Goal: Information Seeking & Learning: Learn about a topic

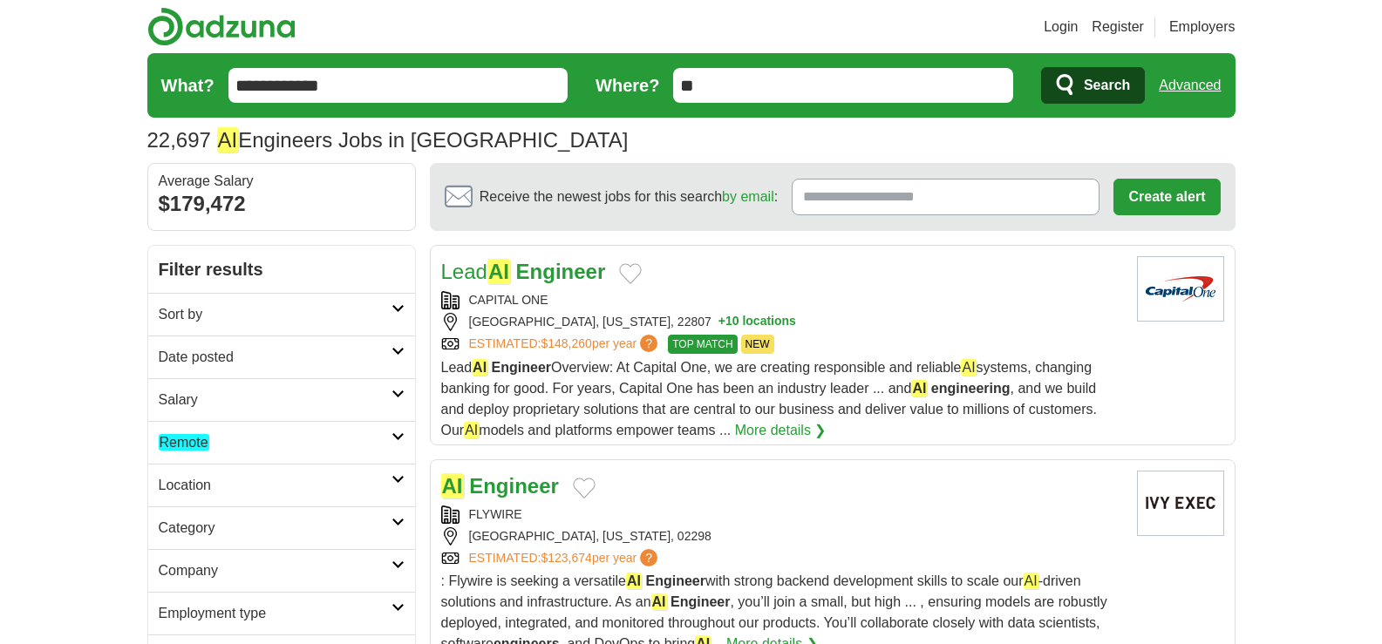
click at [399, 355] on icon at bounding box center [398, 351] width 13 height 9
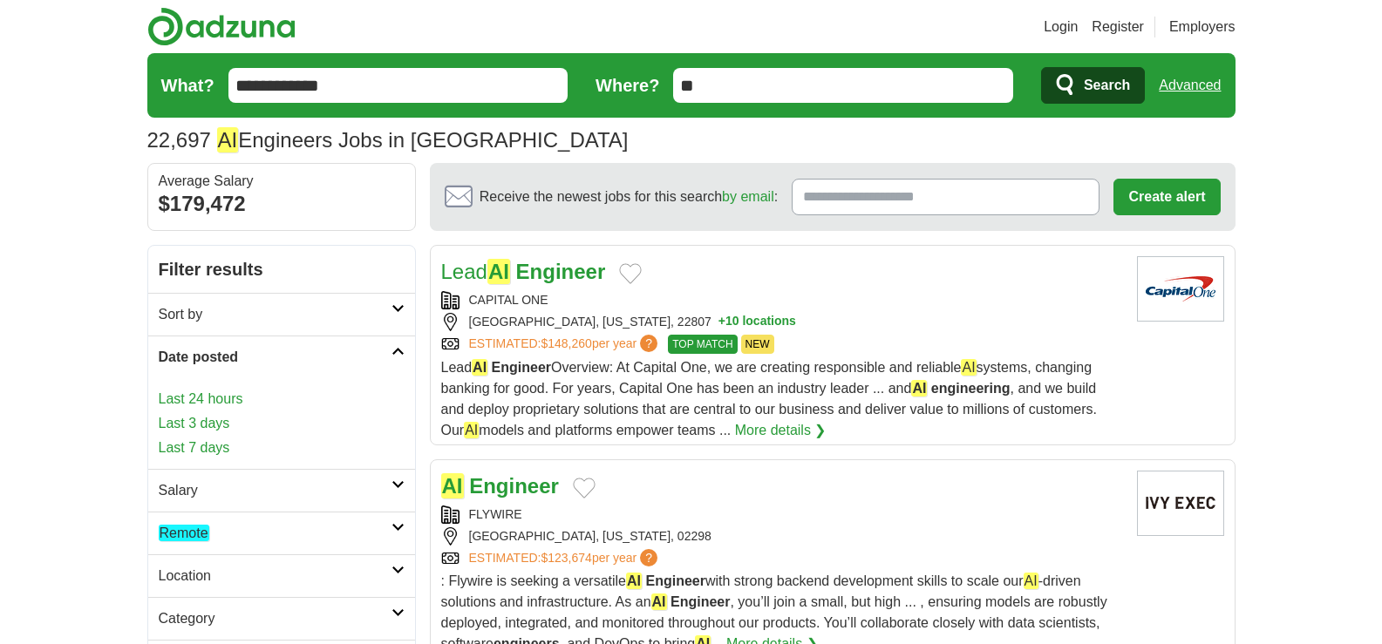
click at [204, 402] on link "Last 24 hours" at bounding box center [282, 399] width 246 height 21
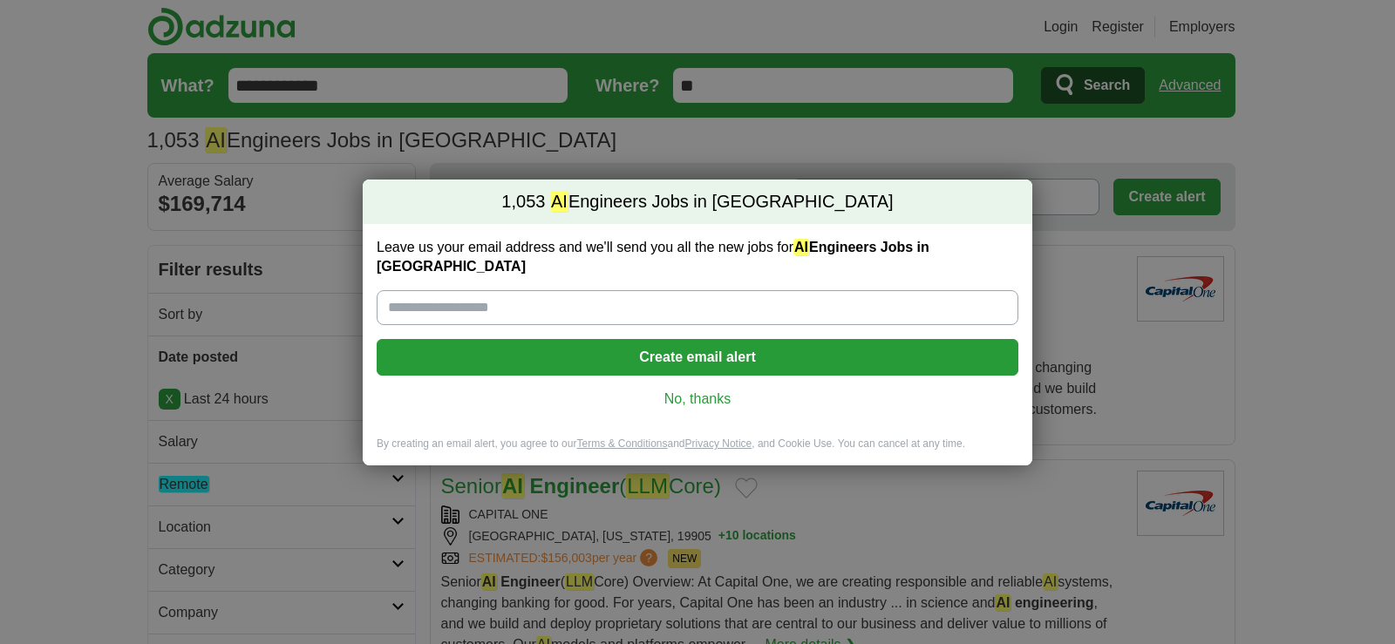
click at [696, 397] on link "No, thanks" at bounding box center [698, 399] width 614 height 19
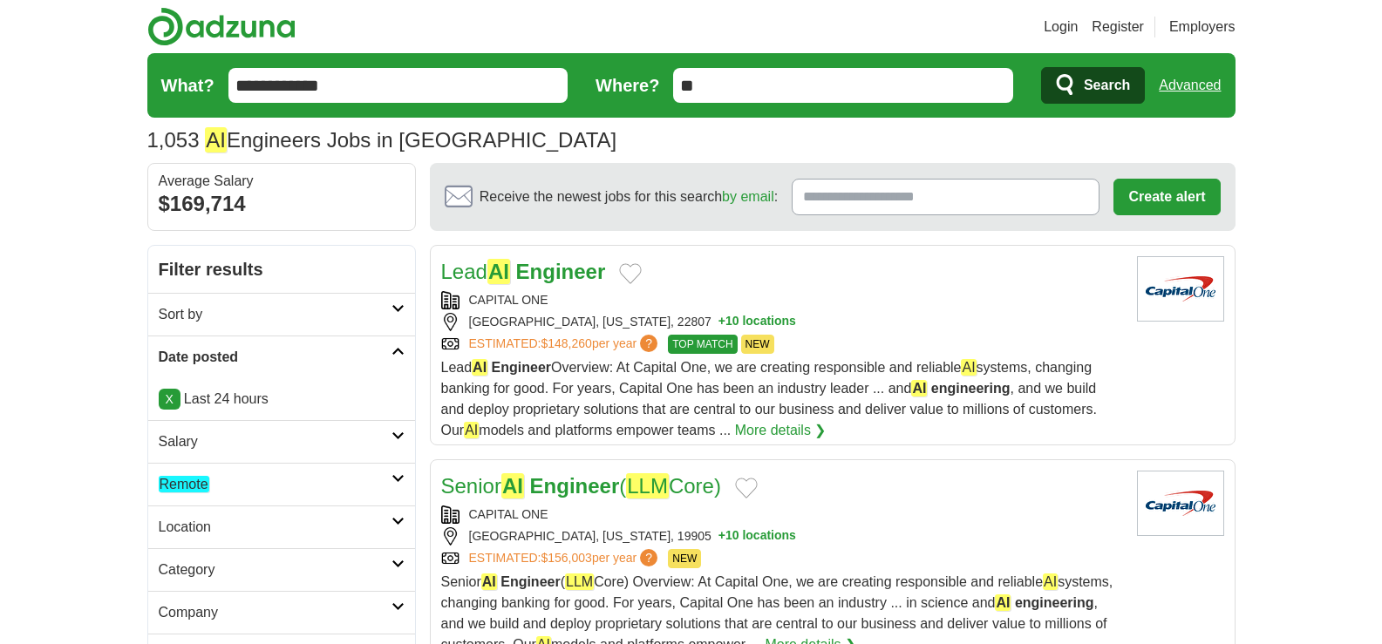
click at [389, 485] on h2 "Remote" at bounding box center [275, 484] width 233 height 21
click at [206, 529] on em "Remote" at bounding box center [184, 526] width 51 height 17
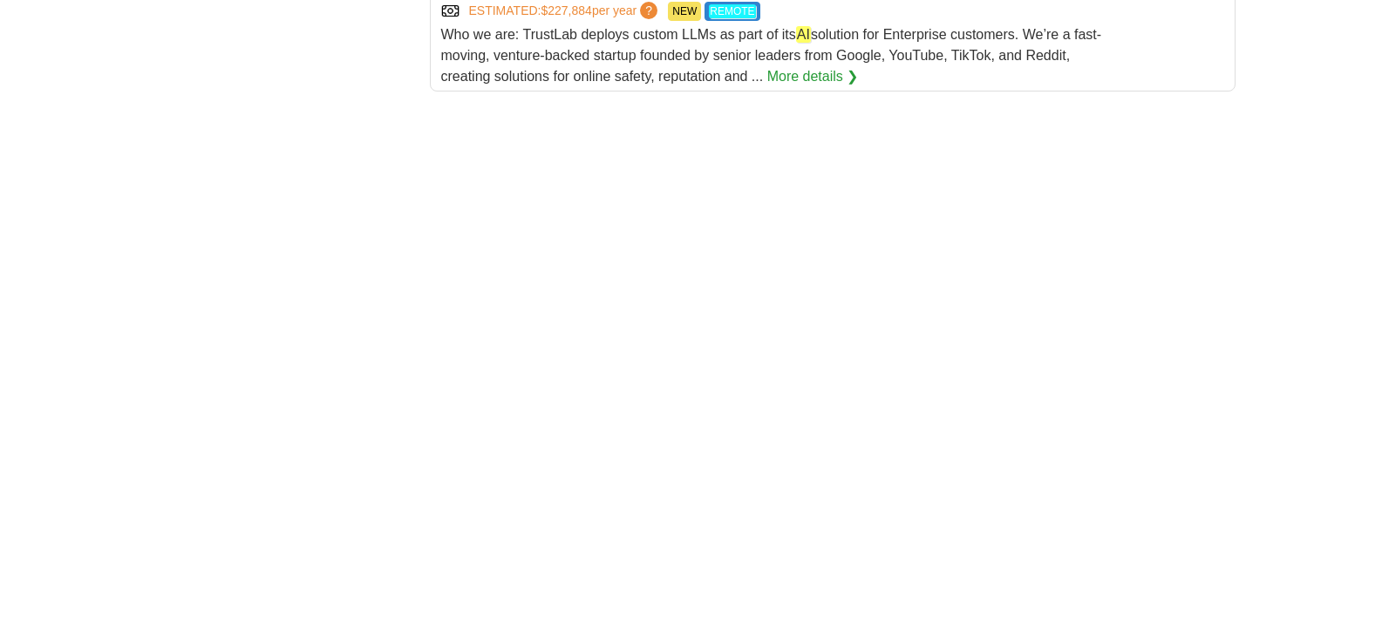
scroll to position [2821, 0]
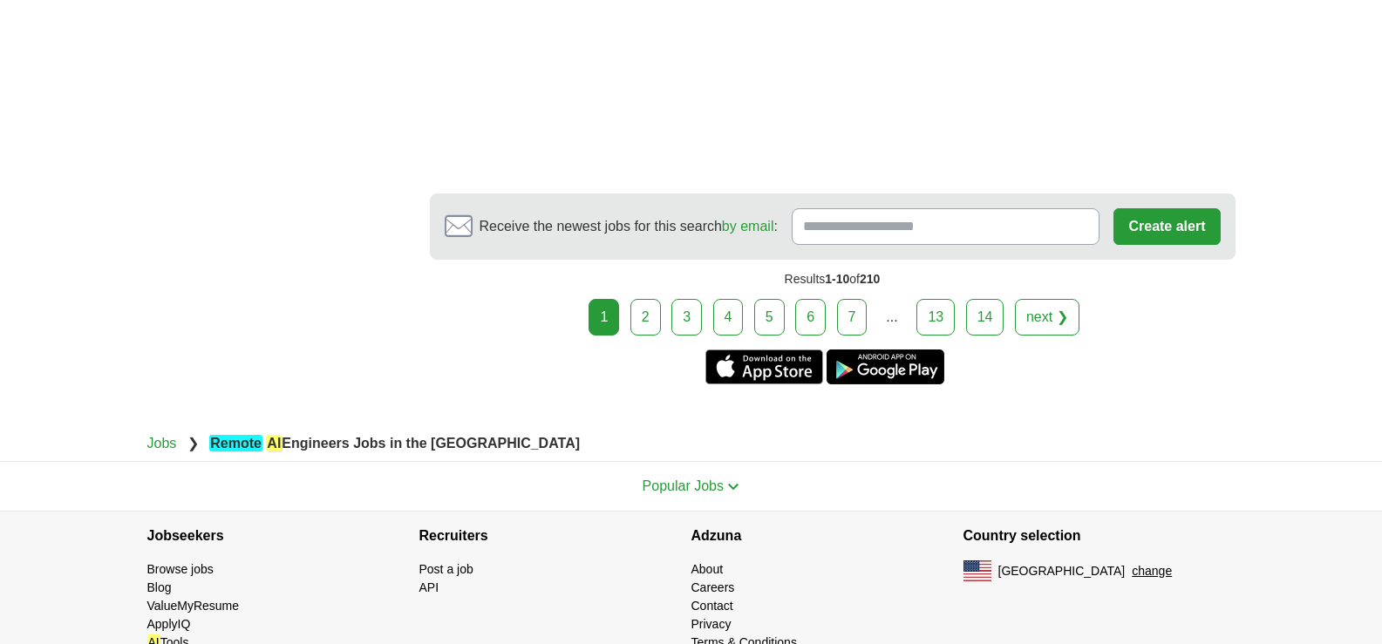
click at [645, 321] on link "2" at bounding box center [646, 317] width 31 height 37
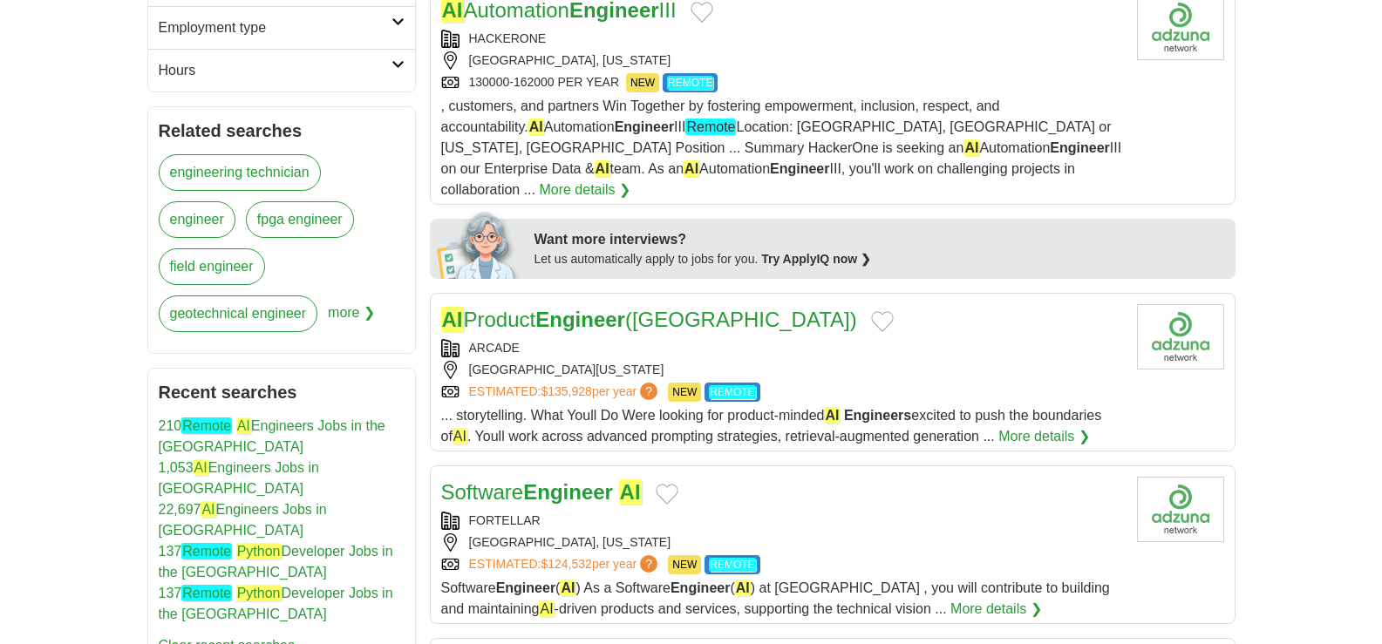
scroll to position [678, 0]
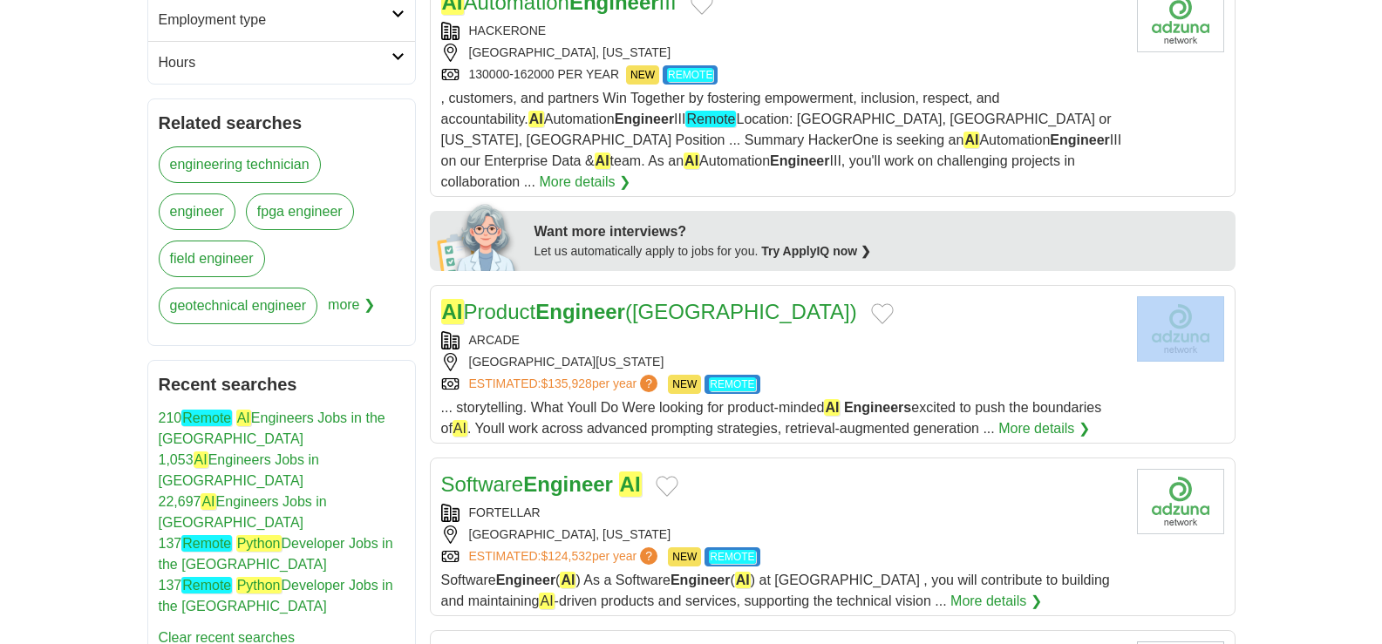
drag, startPoint x: 598, startPoint y: 297, endPoint x: 1395, endPoint y: 330, distance: 796.9
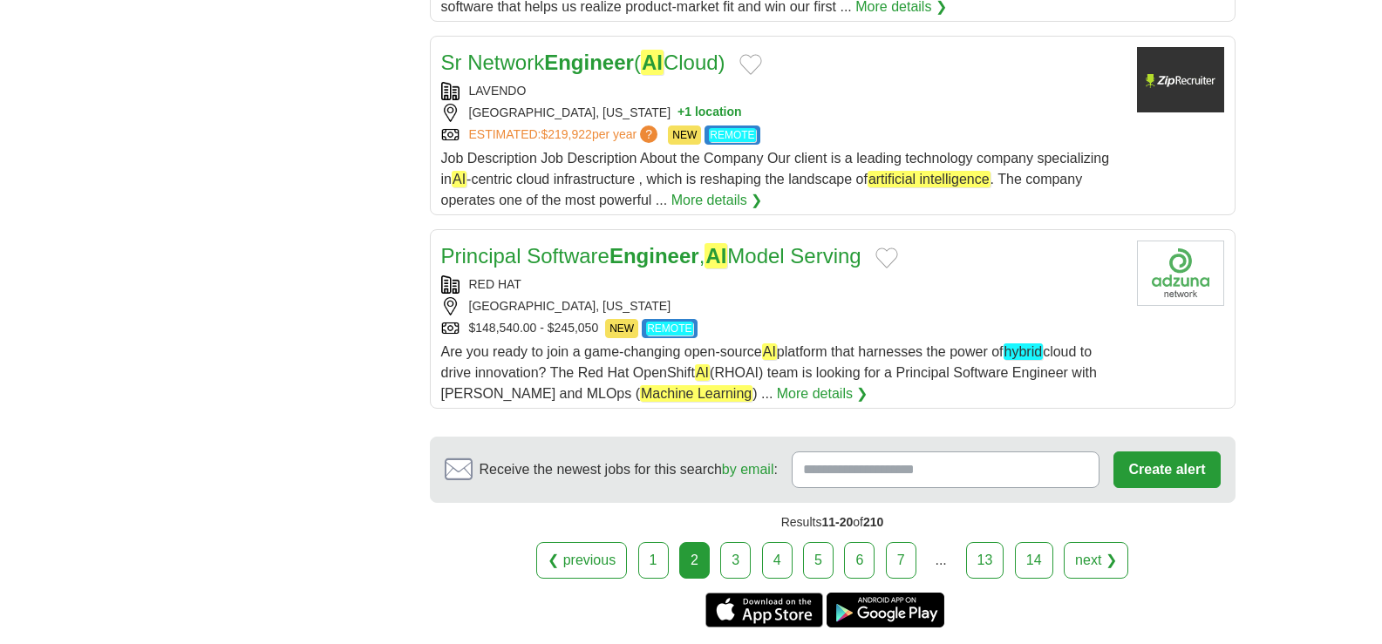
scroll to position [1963, 0]
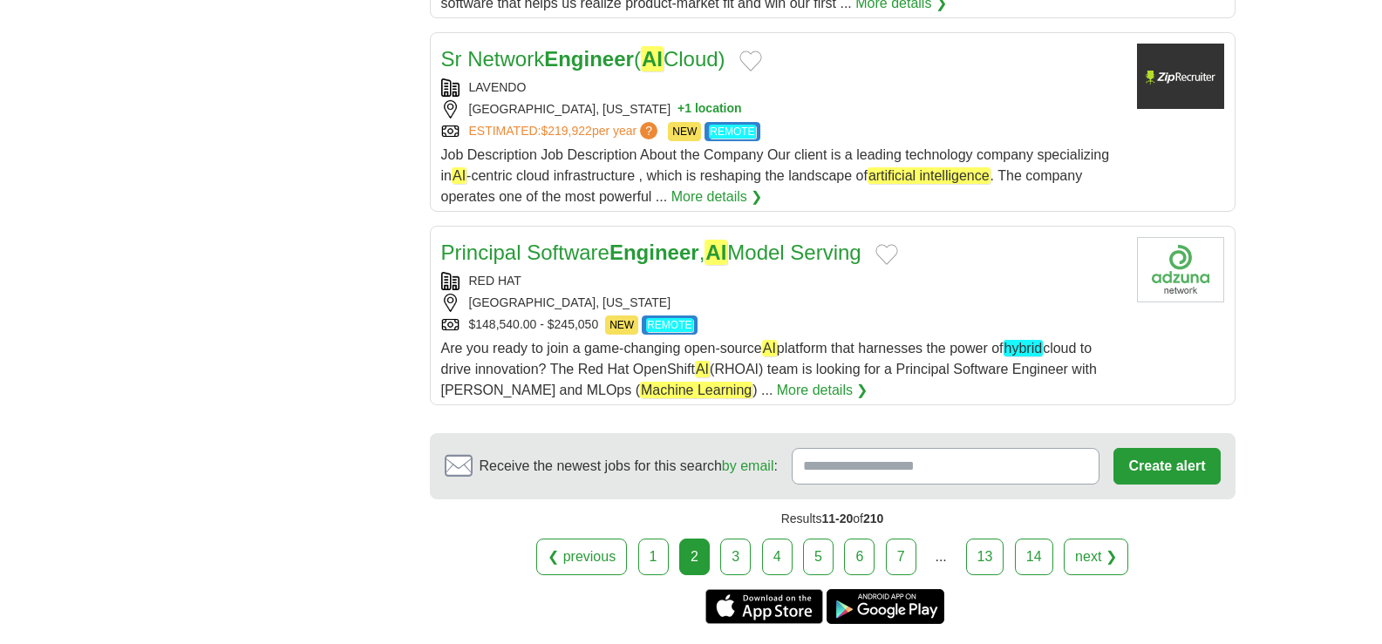
click at [735, 539] on link "3" at bounding box center [735, 557] width 31 height 37
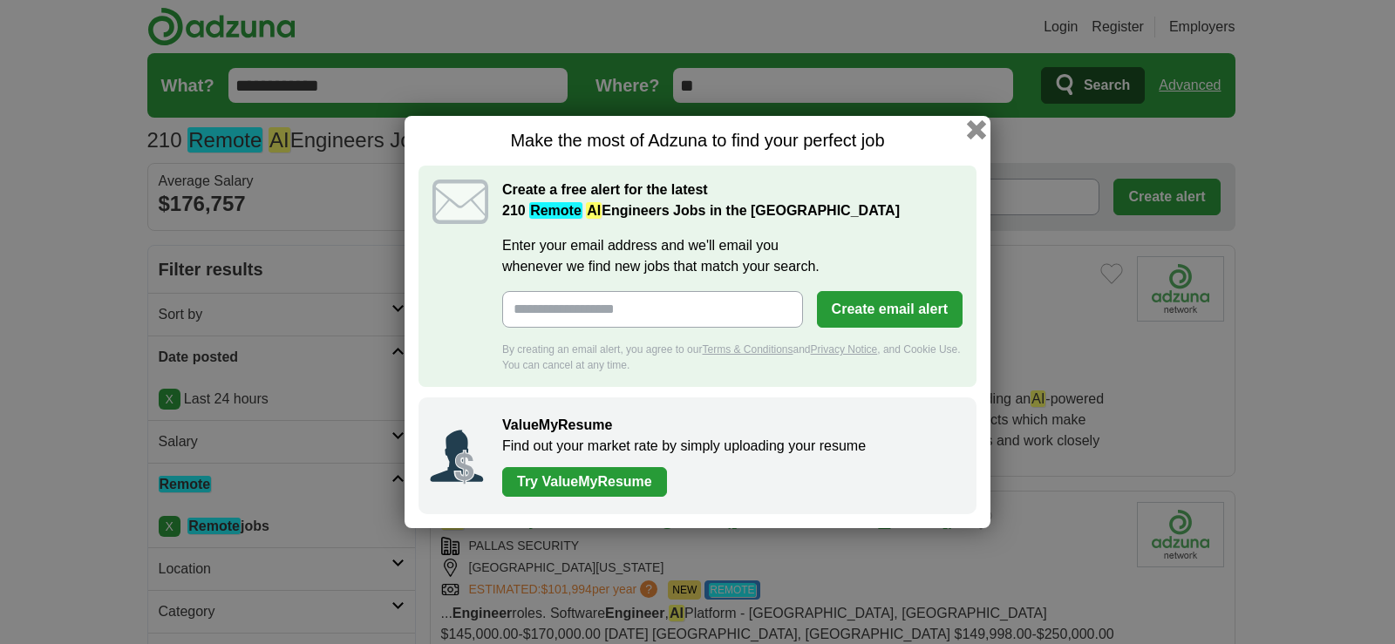
click at [977, 124] on button "button" at bounding box center [976, 129] width 19 height 19
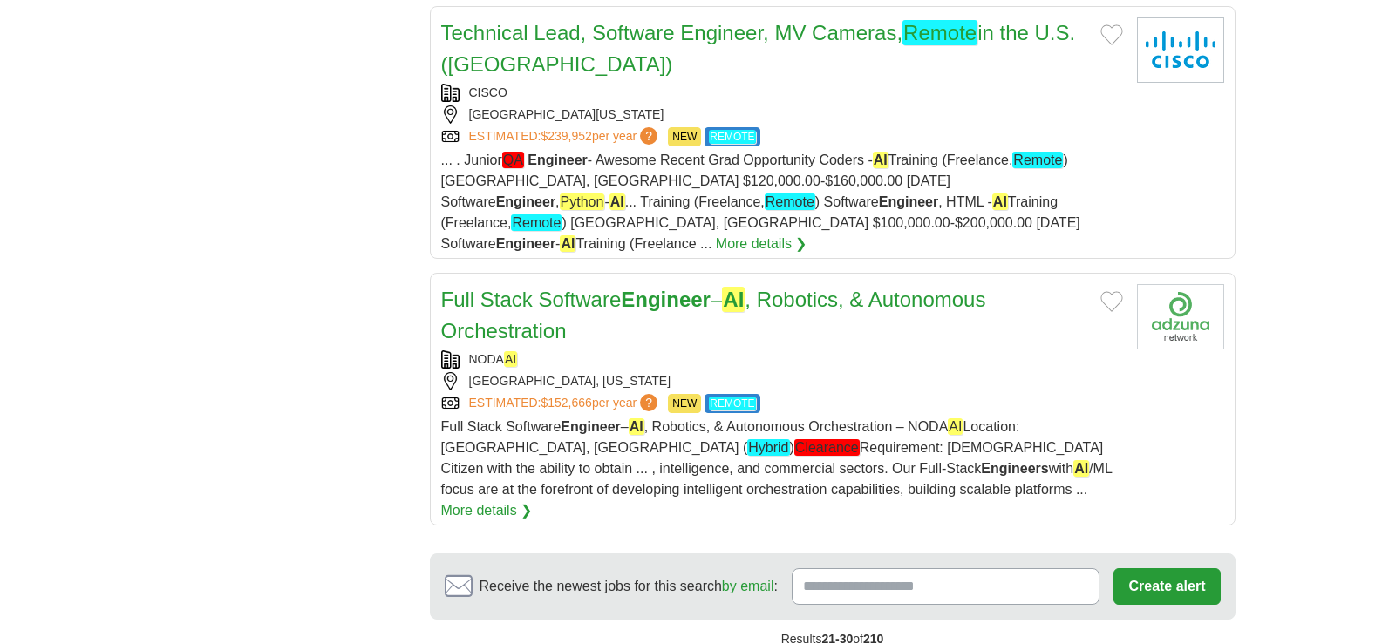
scroll to position [2222, 0]
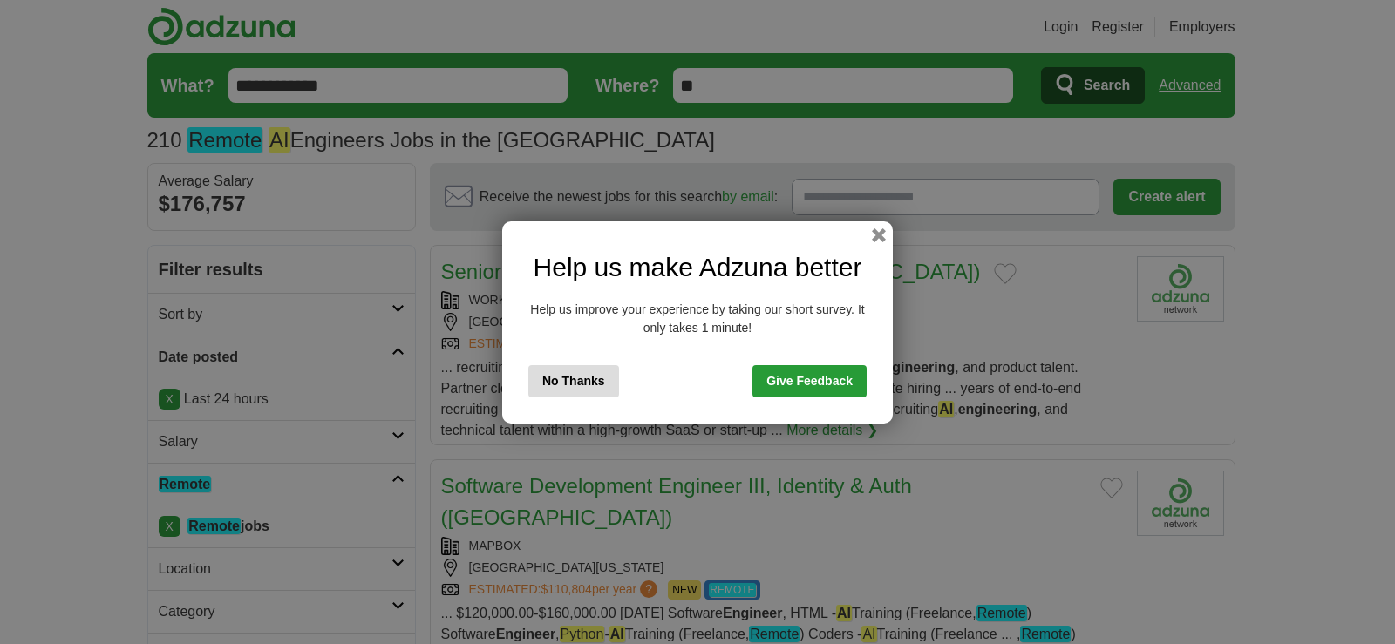
click at [604, 381] on button "No Thanks" at bounding box center [574, 381] width 91 height 32
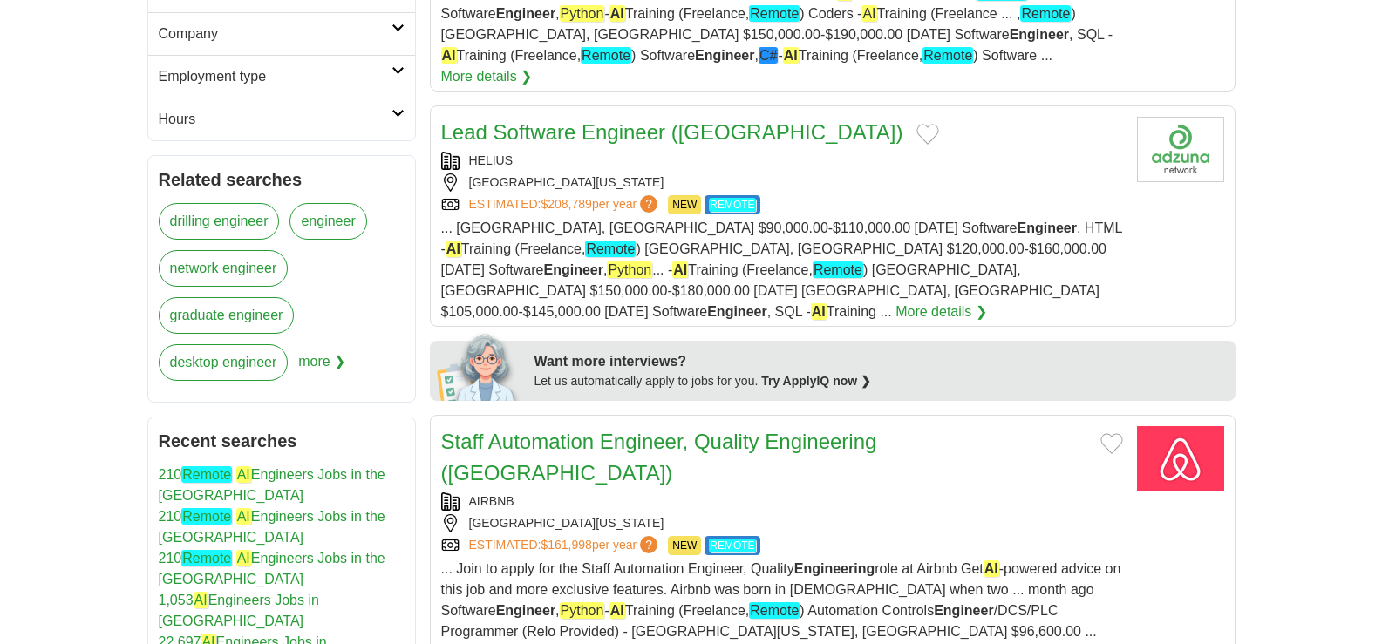
scroll to position [768, 0]
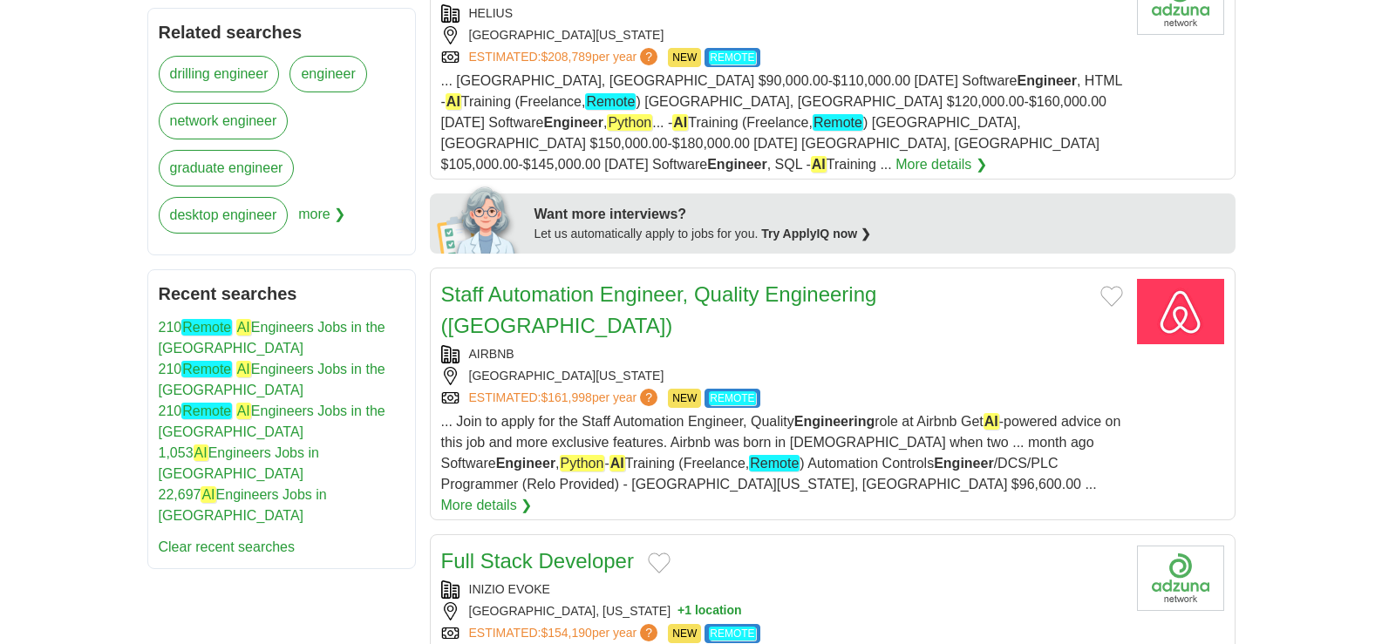
click at [318, 214] on span "more ❯" at bounding box center [321, 220] width 47 height 47
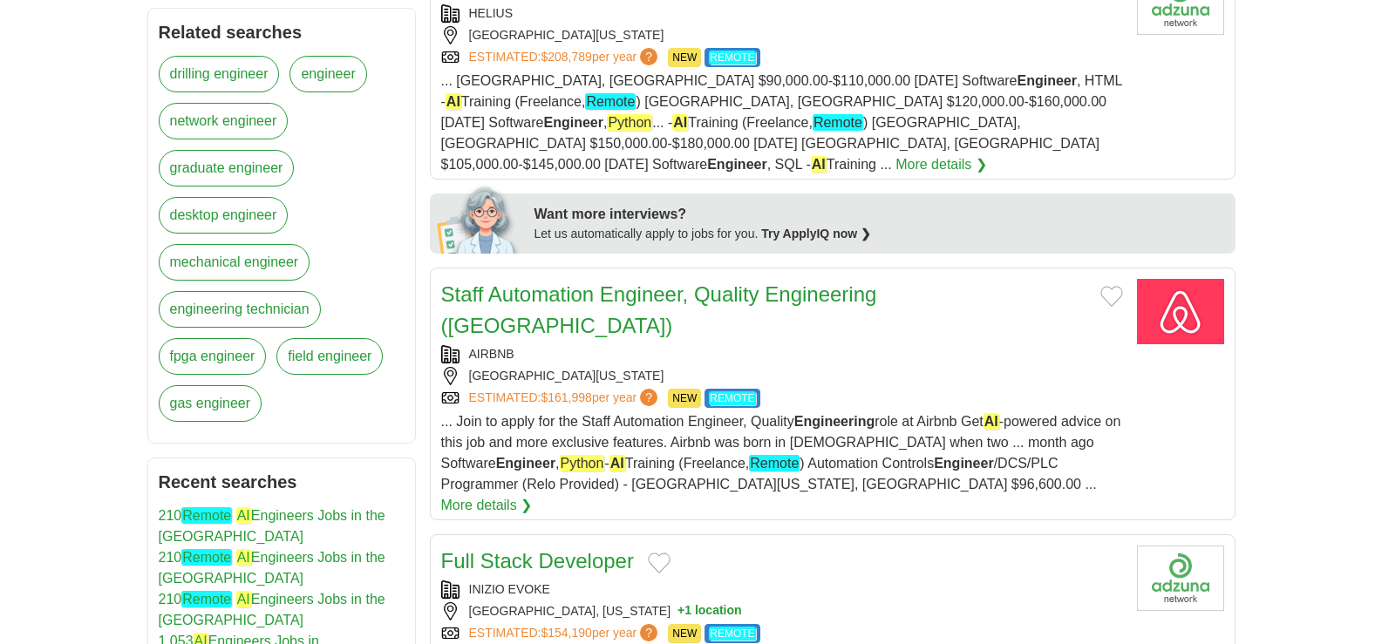
scroll to position [0, 0]
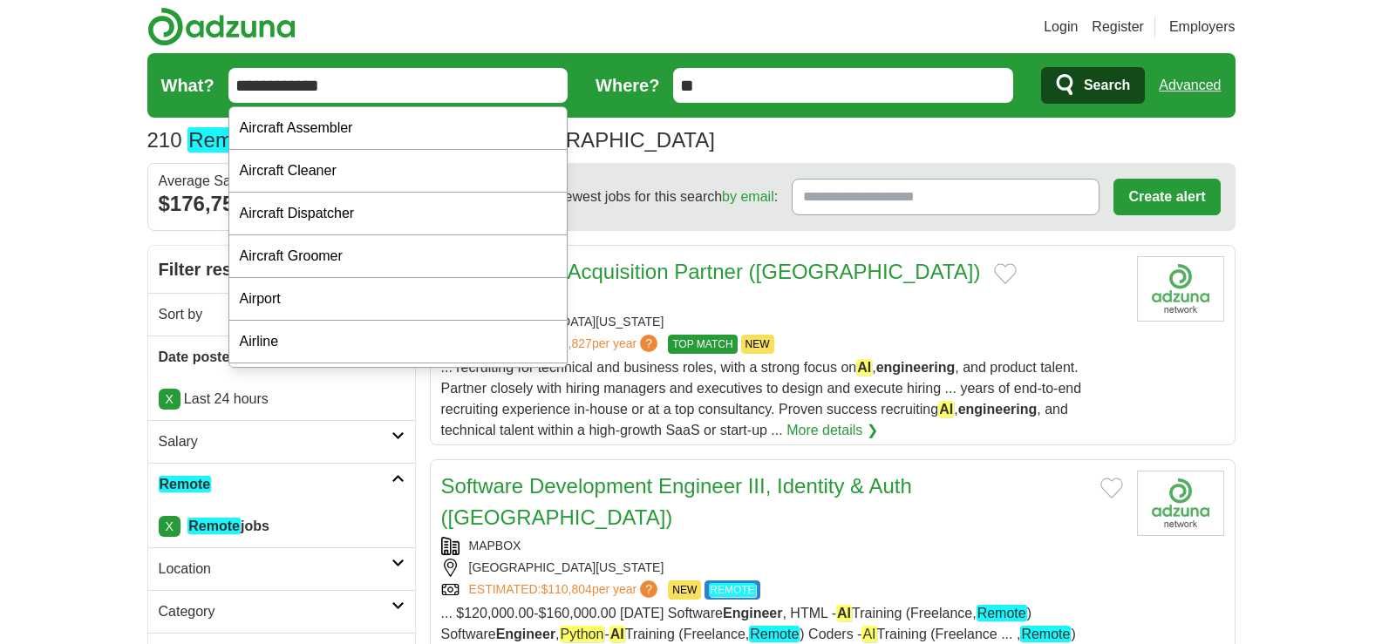
drag, startPoint x: 360, startPoint y: 91, endPoint x: 193, endPoint y: 92, distance: 167.4
click at [193, 92] on form "**********" at bounding box center [691, 85] width 1088 height 65
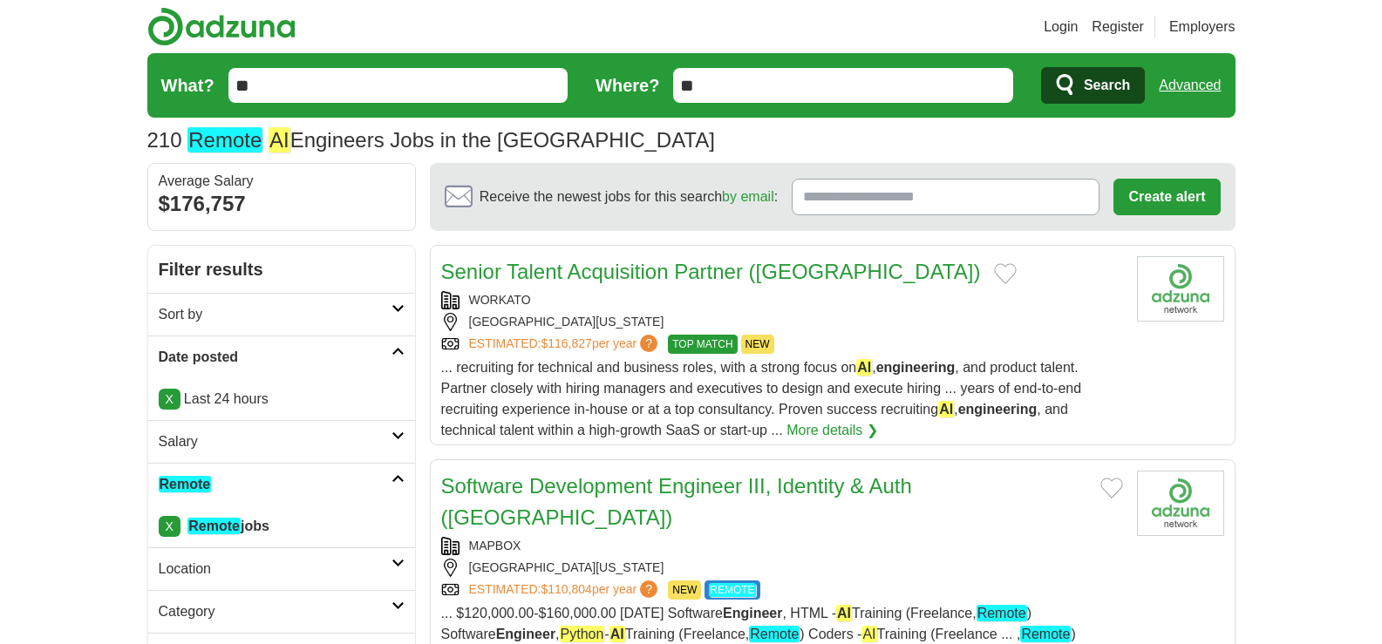
click at [434, 87] on input "**" at bounding box center [398, 85] width 340 height 35
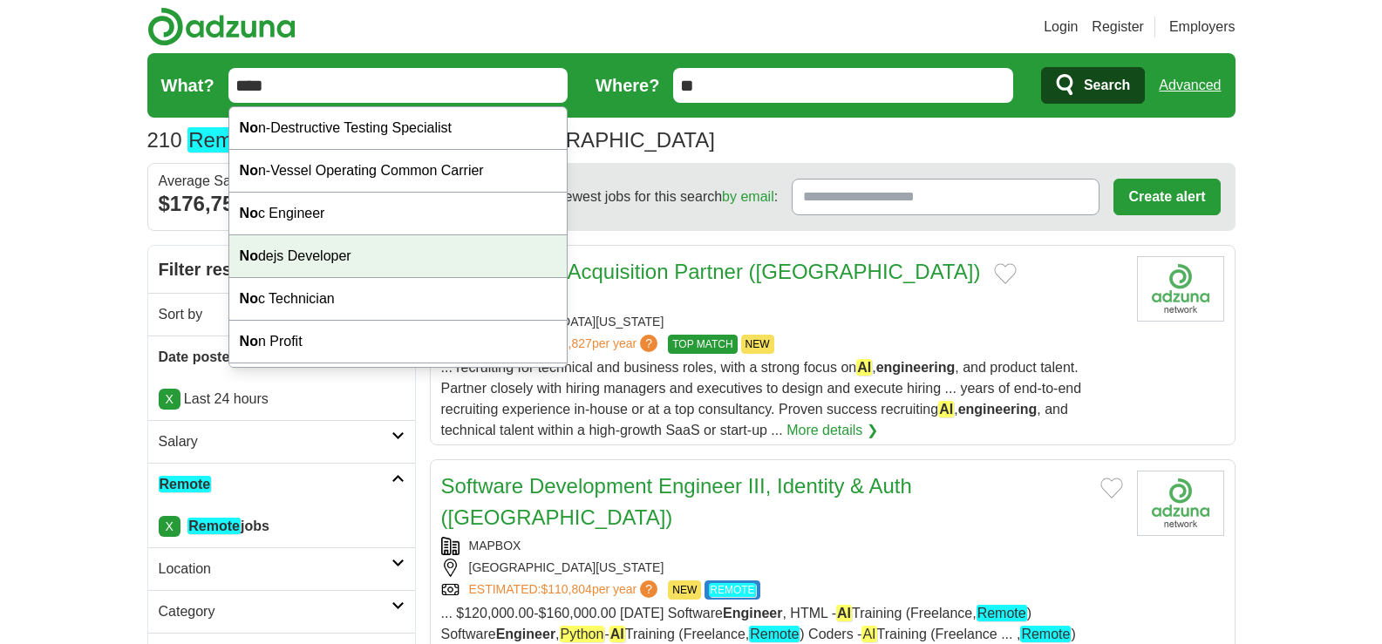
click at [412, 252] on div "No dejs Developer" at bounding box center [398, 256] width 338 height 43
type input "**********"
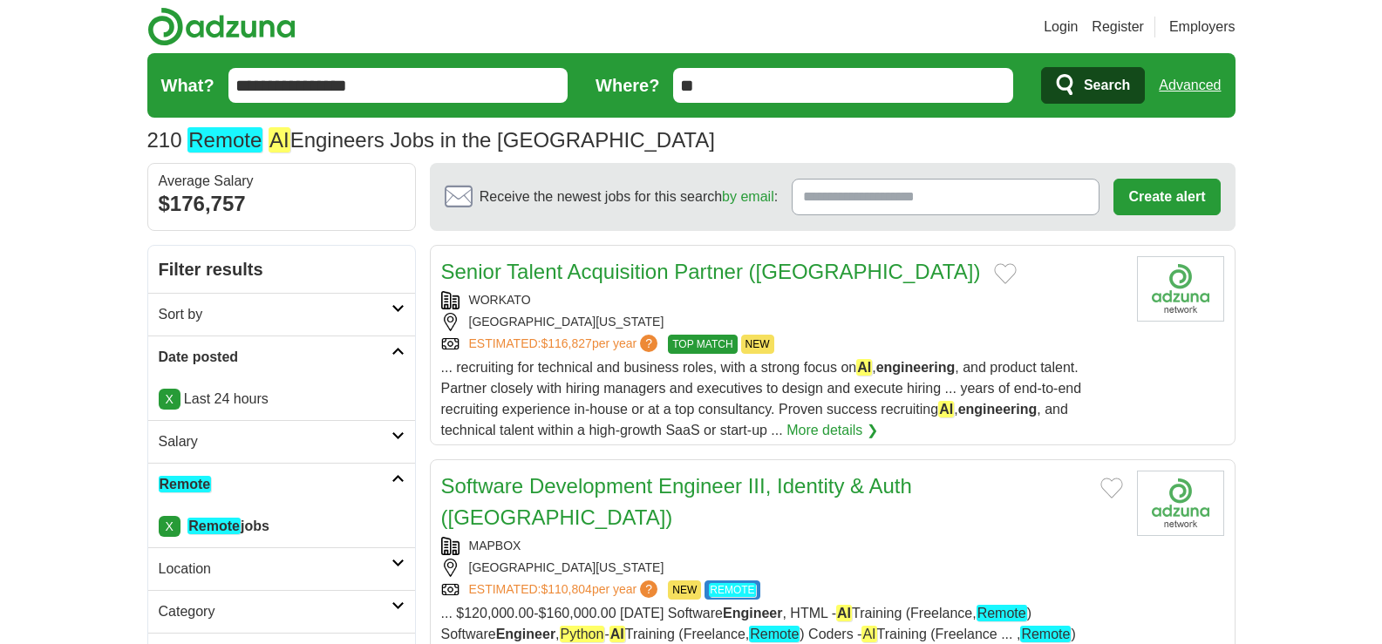
click at [1129, 92] on span "Search" at bounding box center [1107, 85] width 46 height 35
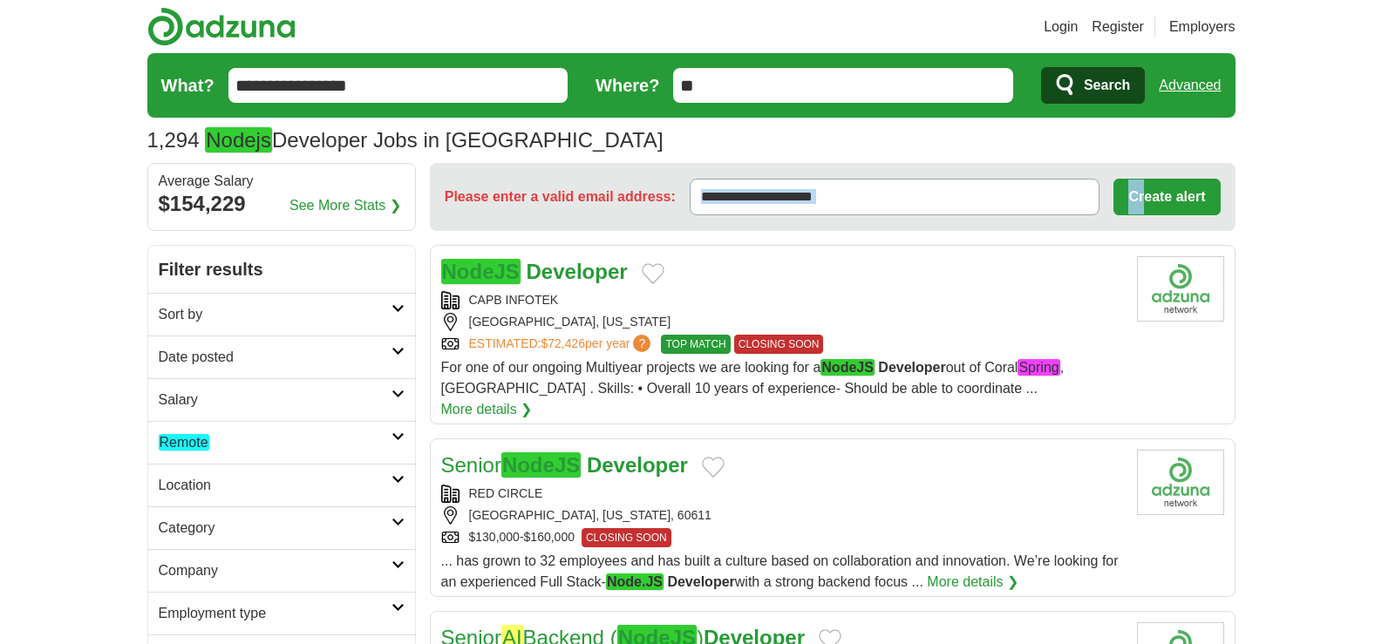
click at [392, 443] on link "Remote" at bounding box center [281, 442] width 267 height 43
click at [206, 481] on em "Remote" at bounding box center [184, 484] width 51 height 17
click at [397, 355] on icon at bounding box center [398, 351] width 13 height 9
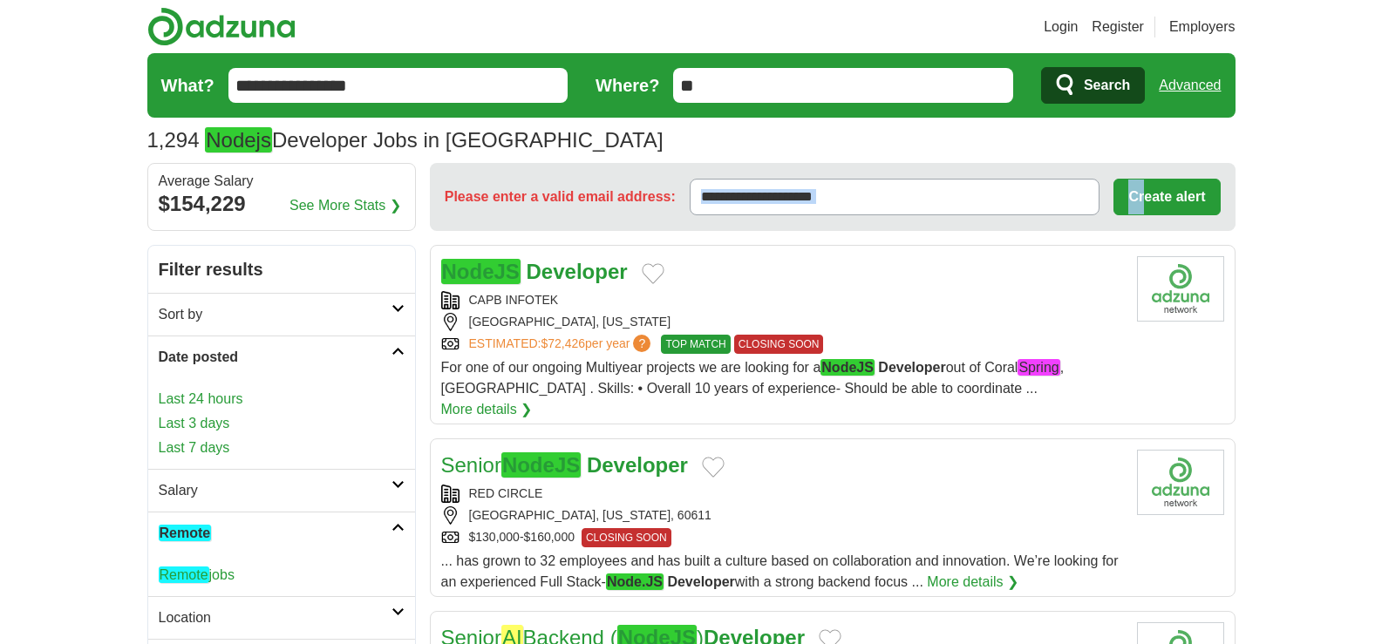
click at [216, 403] on link "Last 24 hours" at bounding box center [282, 399] width 246 height 21
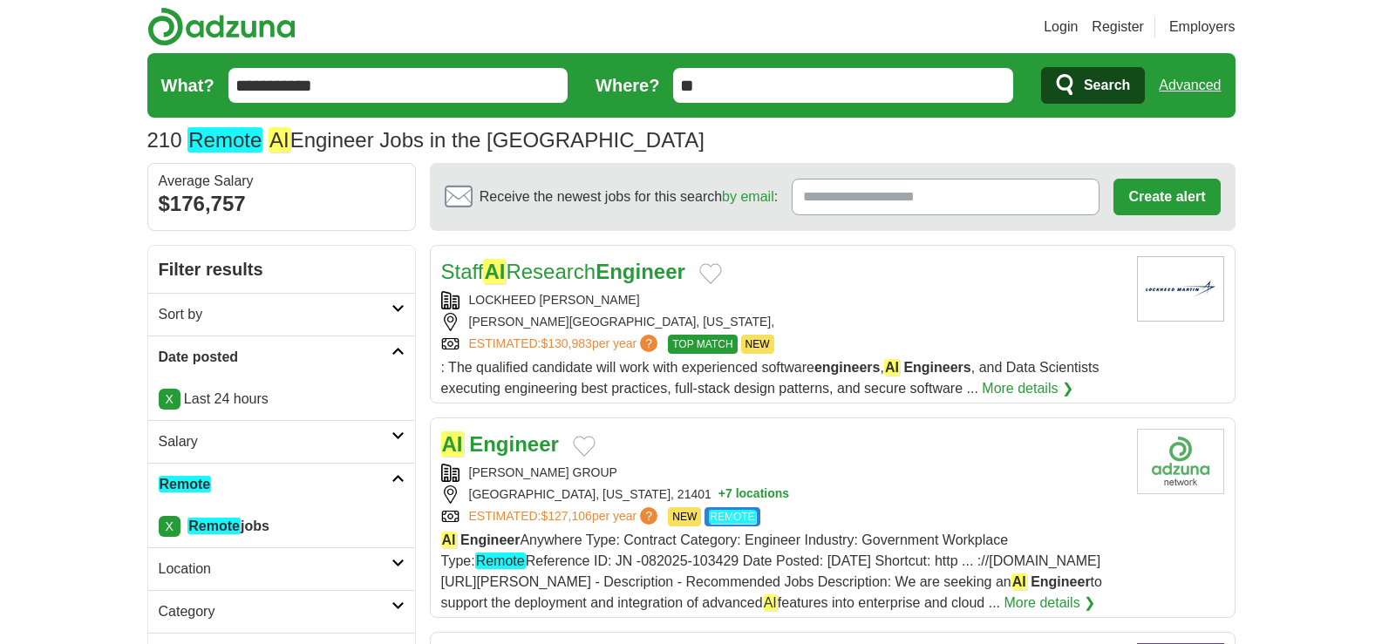
click at [352, 78] on input "**********" at bounding box center [398, 85] width 340 height 35
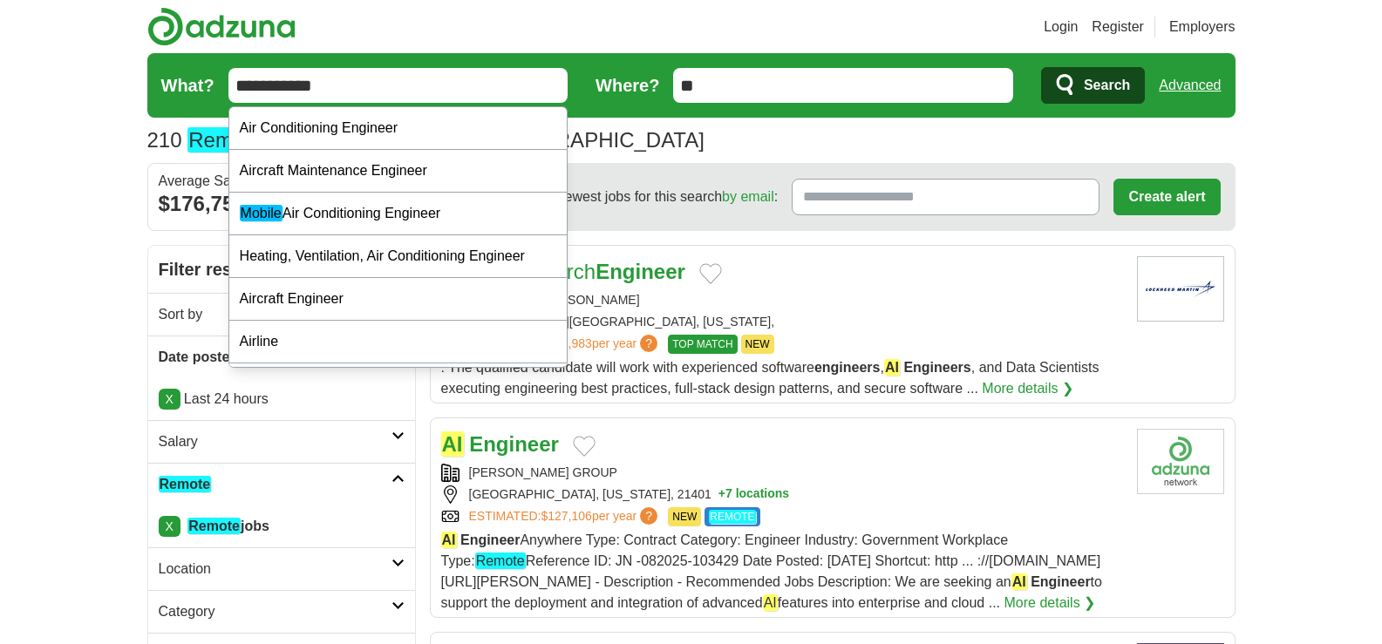
drag, startPoint x: 352, startPoint y: 78, endPoint x: 228, endPoint y: 89, distance: 125.2
click at [228, 89] on input "**********" at bounding box center [398, 85] width 340 height 35
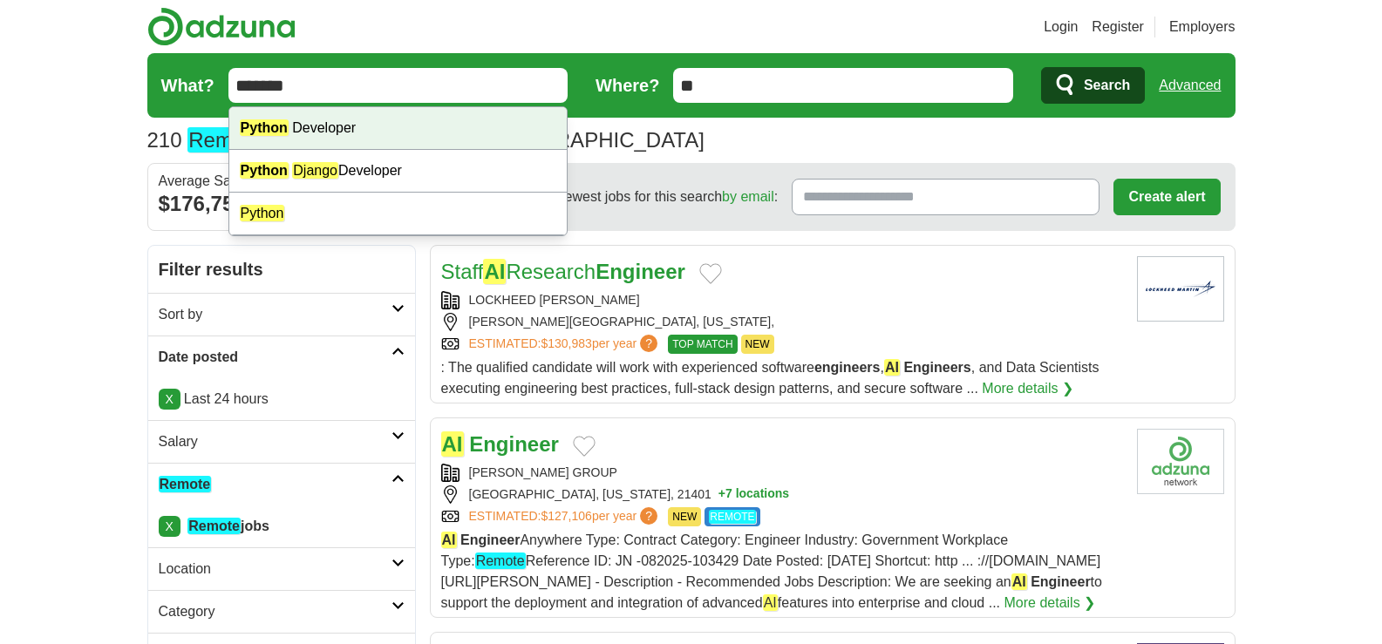
click at [338, 131] on div "Python Developer" at bounding box center [398, 128] width 338 height 43
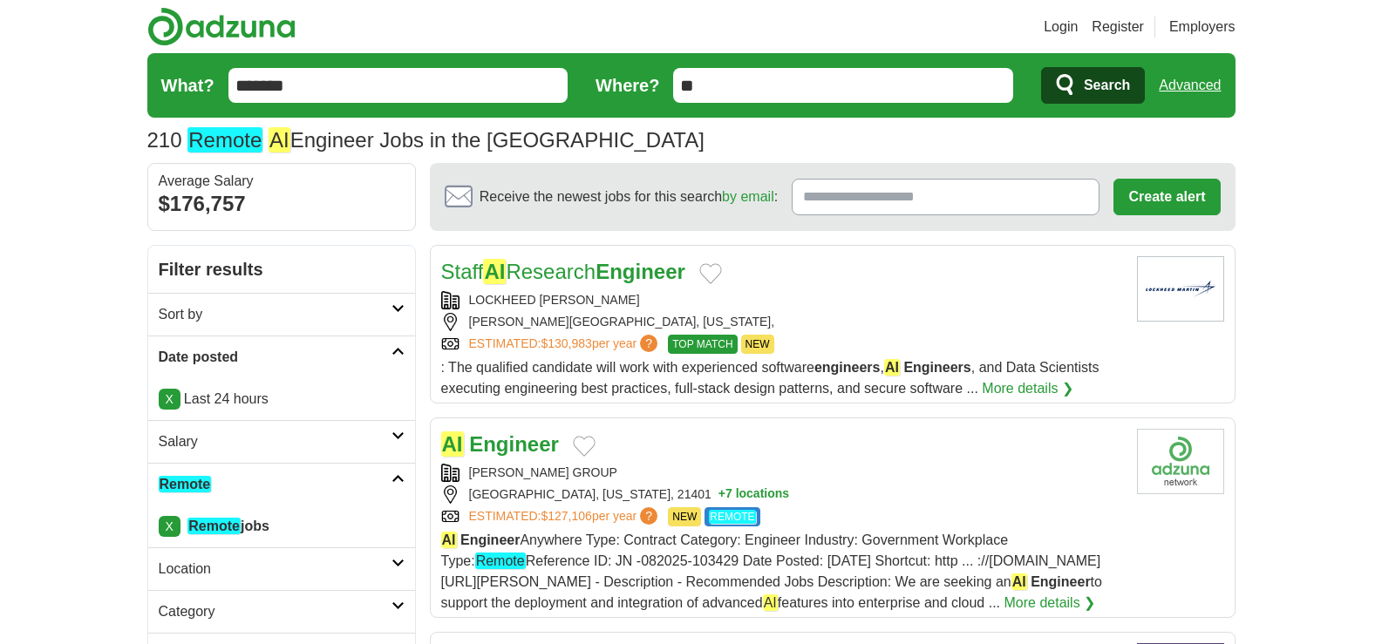
type input "**********"
click at [1105, 77] on span "Search" at bounding box center [1107, 85] width 46 height 35
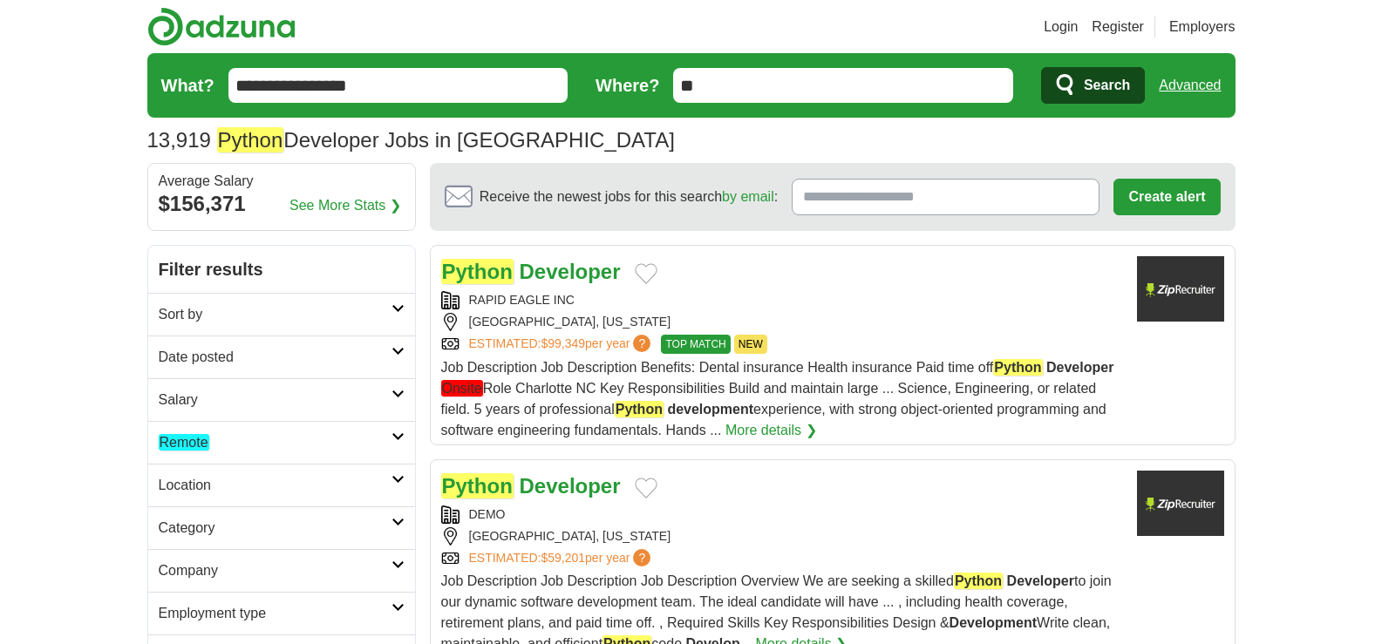
click at [399, 354] on icon at bounding box center [398, 351] width 13 height 9
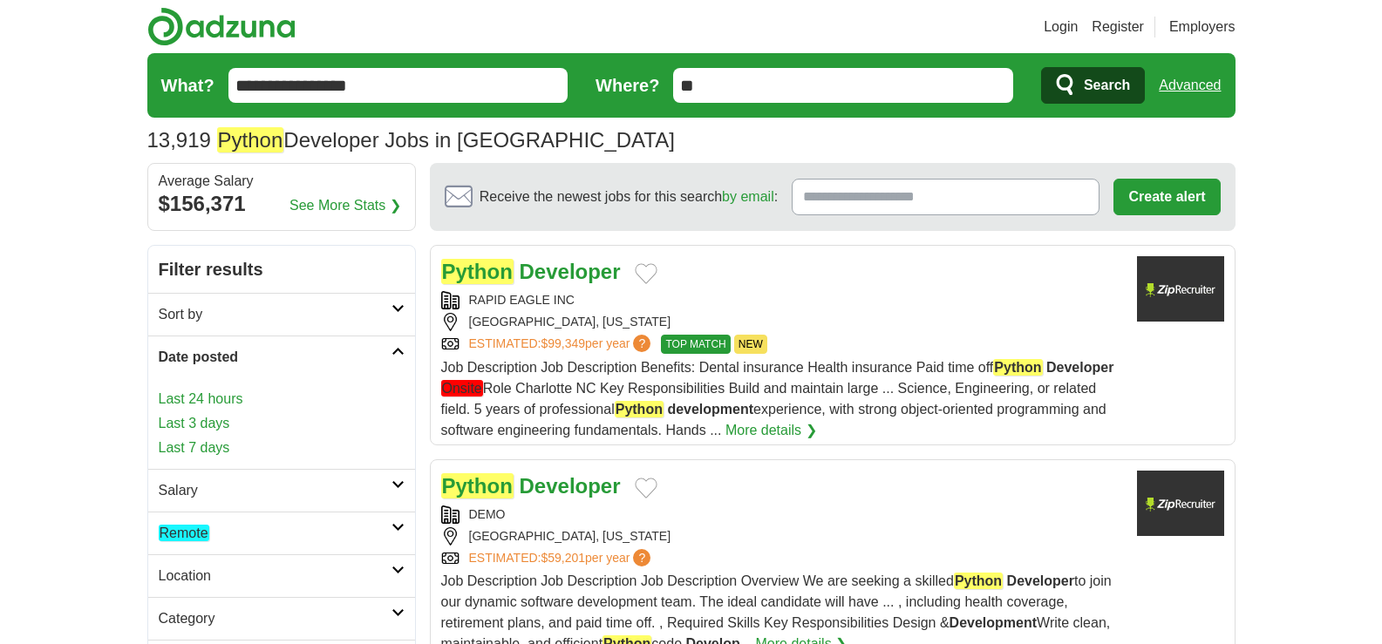
click at [198, 399] on link "Last 24 hours" at bounding box center [282, 399] width 246 height 21
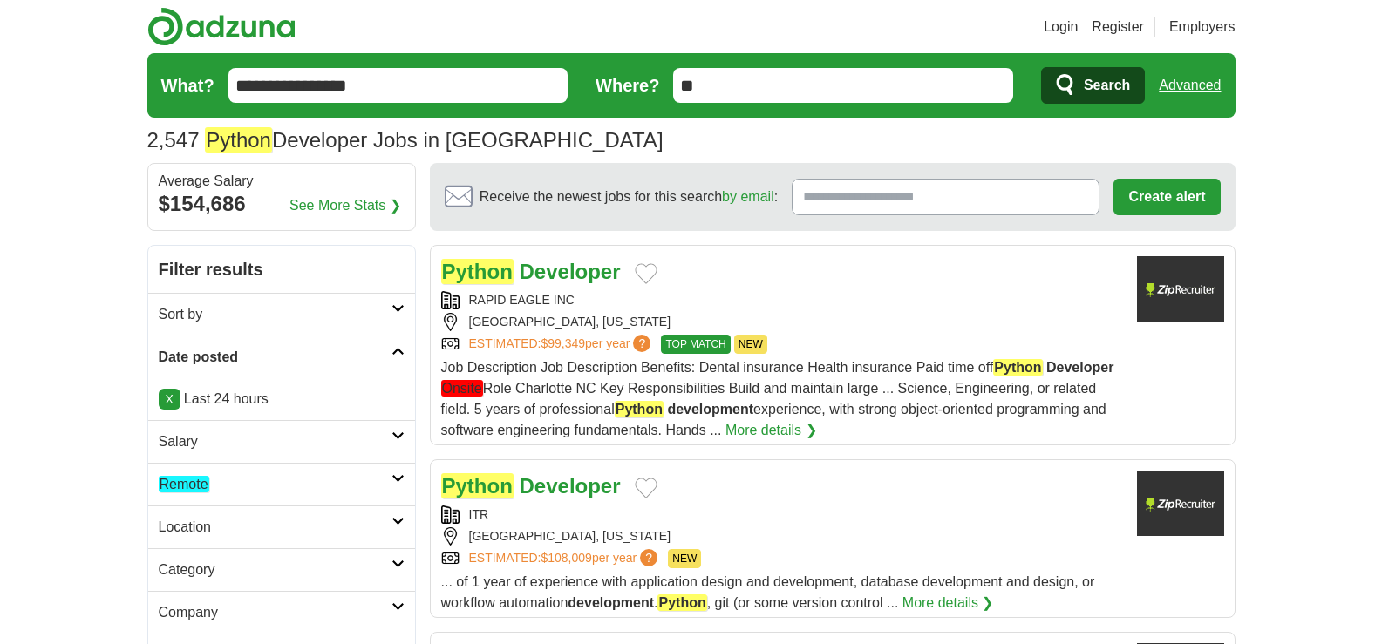
click at [397, 482] on icon at bounding box center [398, 478] width 13 height 9
click at [202, 522] on em "Remote" at bounding box center [184, 526] width 51 height 17
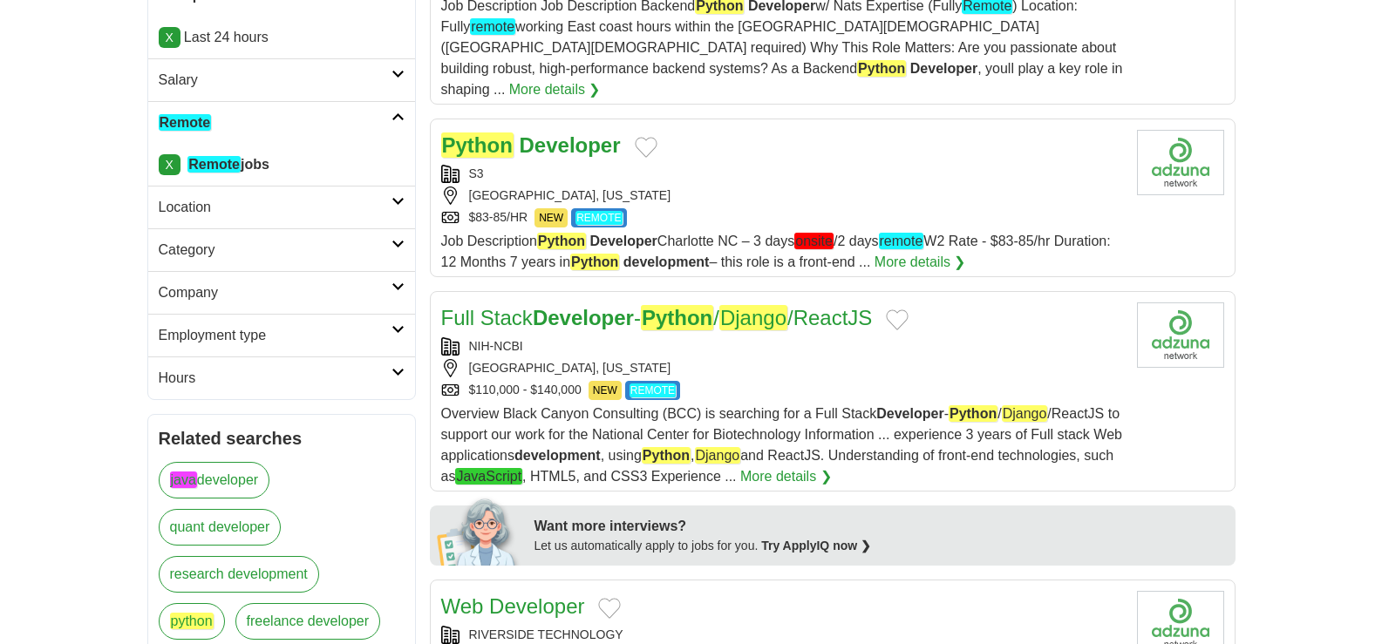
scroll to position [365, 0]
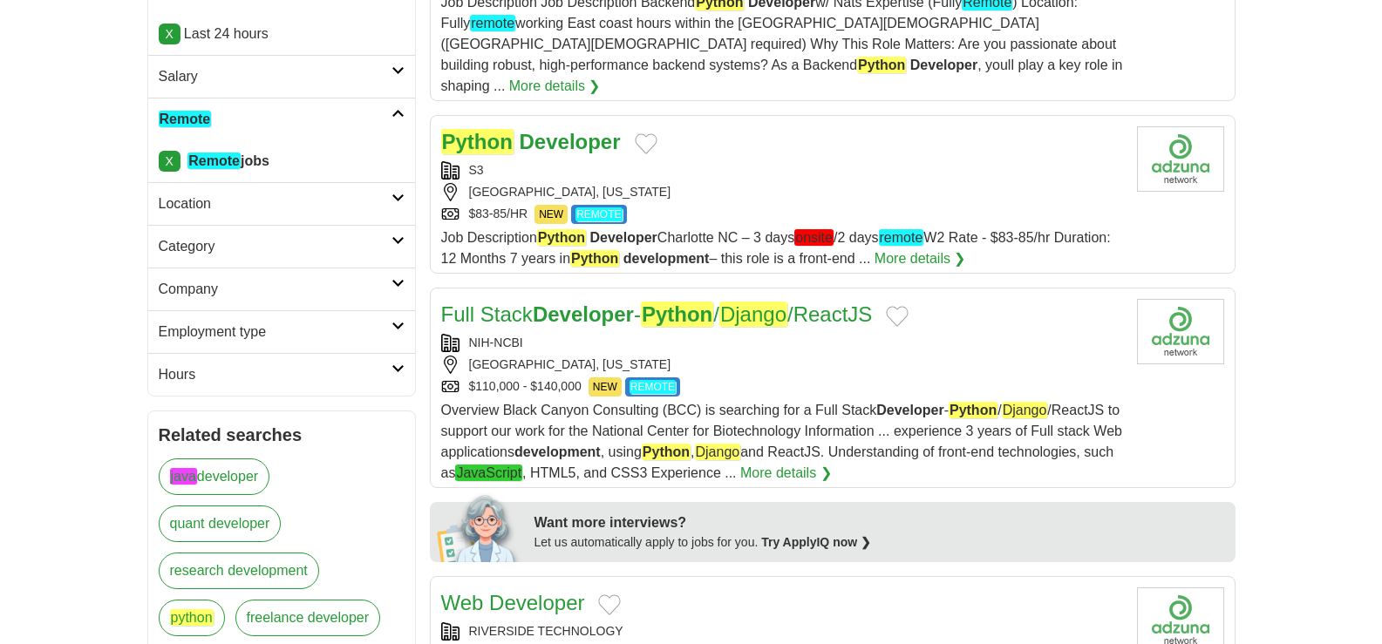
drag, startPoint x: 575, startPoint y: 305, endPoint x: 487, endPoint y: 292, distance: 89.1
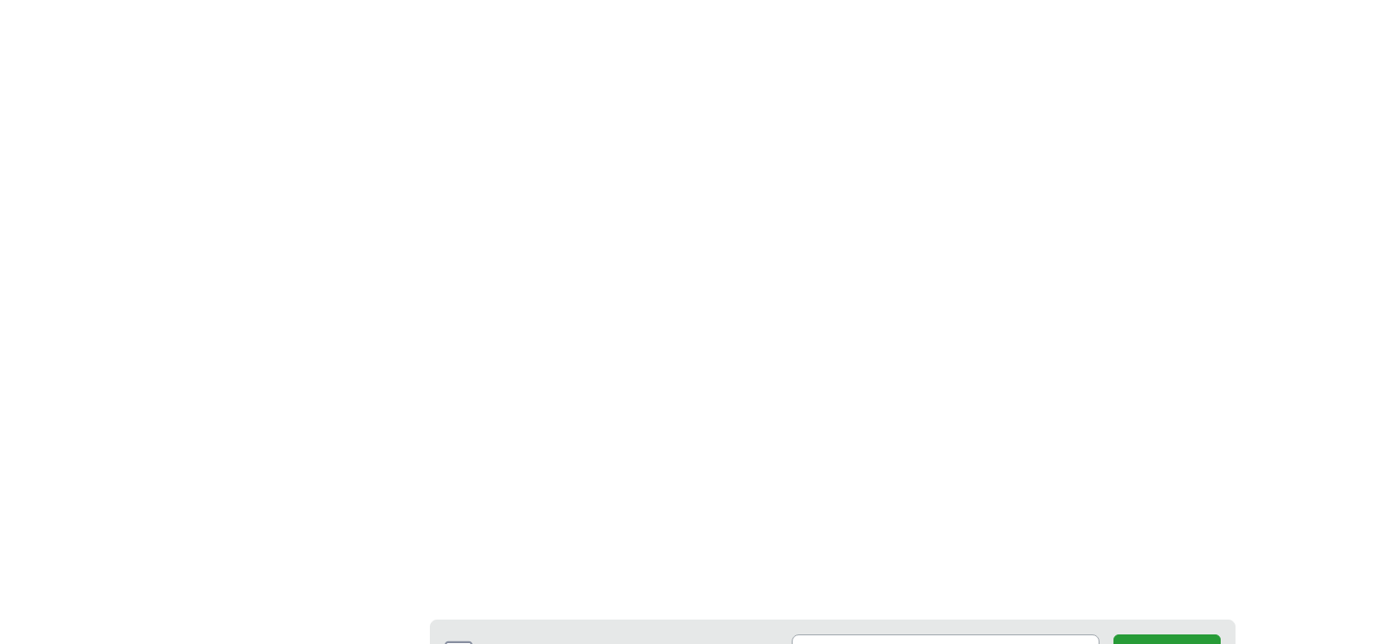
scroll to position [2615, 0]
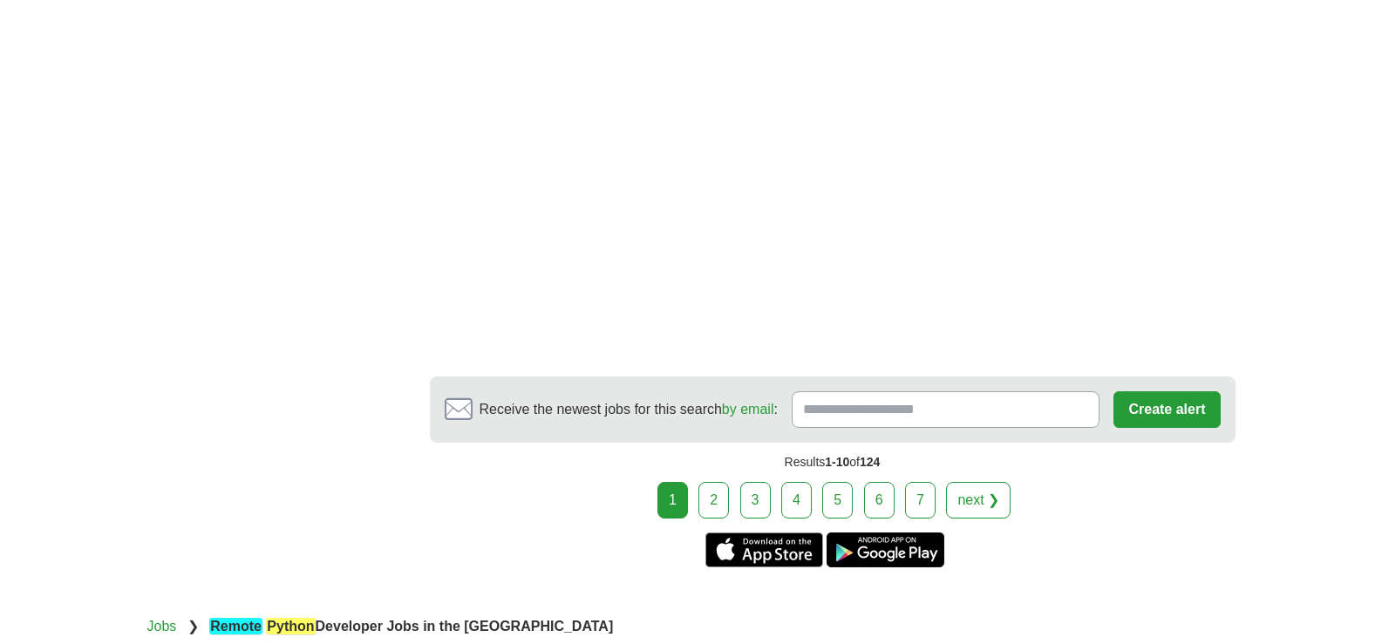
click at [709, 482] on link "2" at bounding box center [714, 500] width 31 height 37
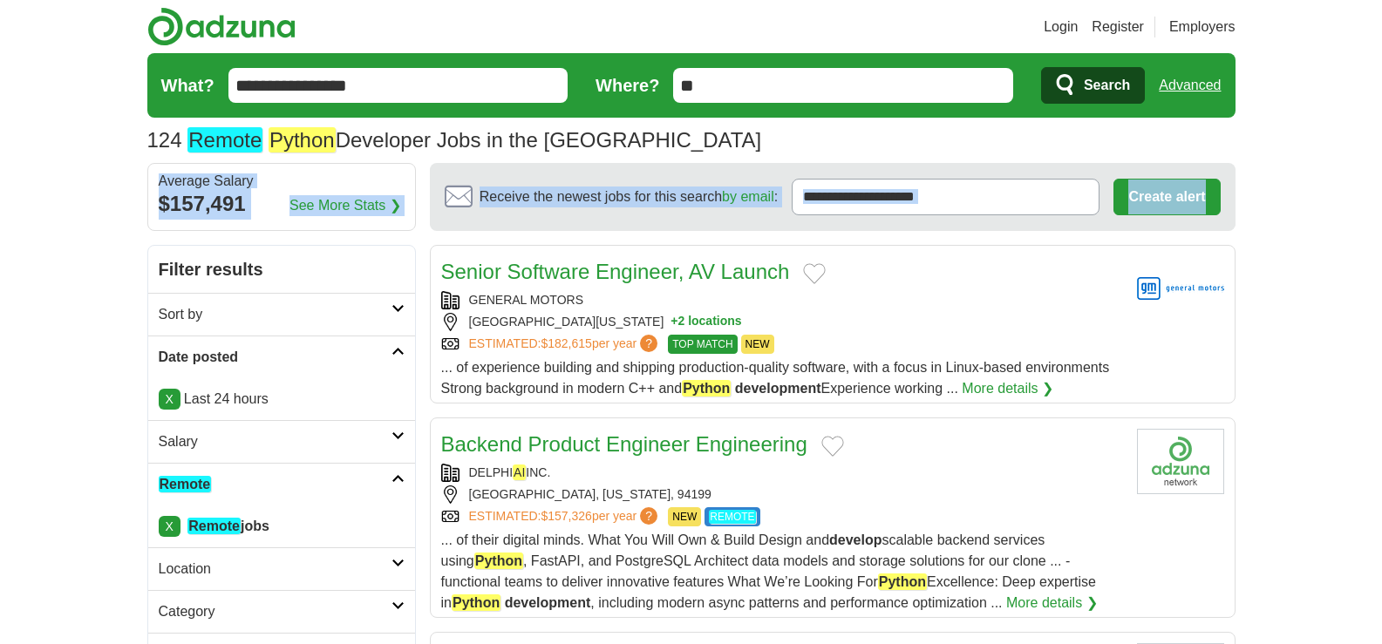
drag, startPoint x: 1371, startPoint y: 169, endPoint x: 1374, endPoint y: 208, distance: 38.5
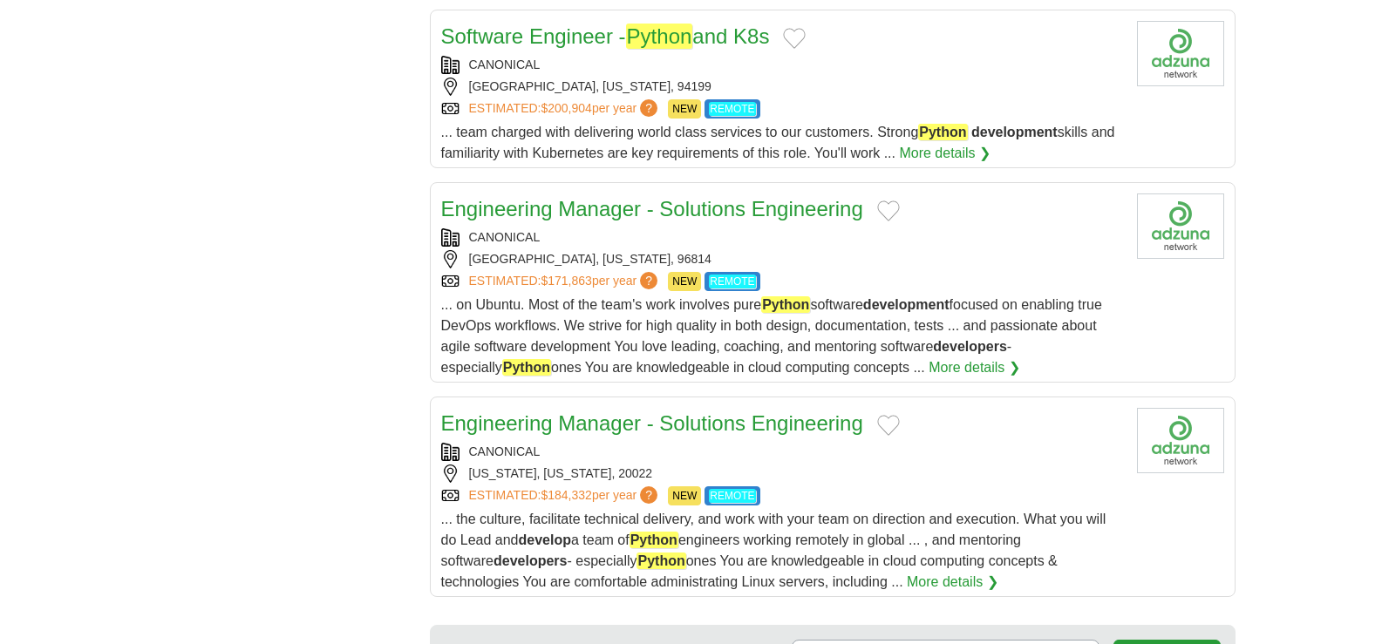
scroll to position [2078, 0]
